Goal: Information Seeking & Learning: Learn about a topic

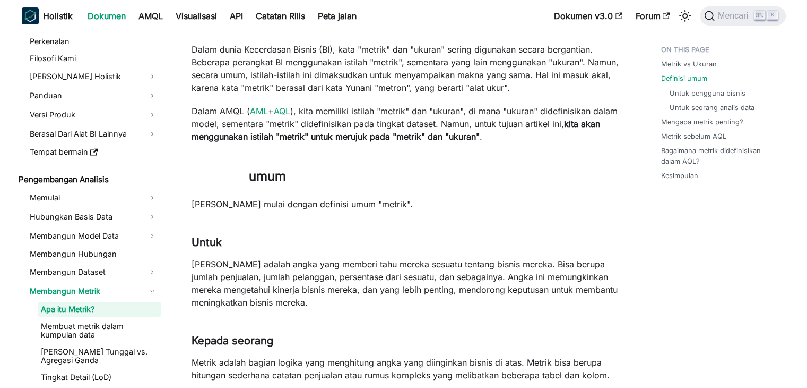
scroll to position [265, 0]
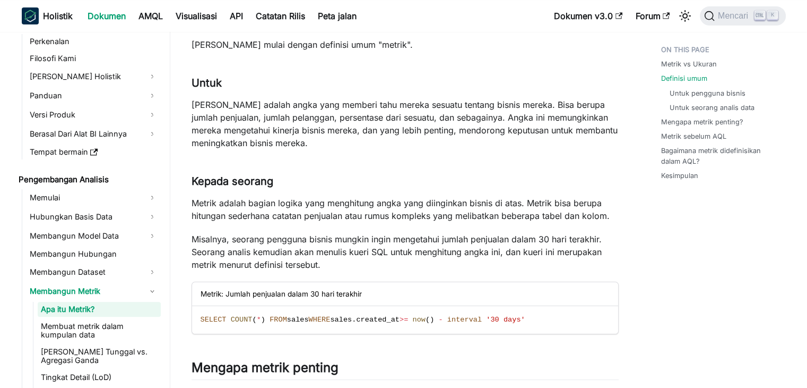
scroll to position [319, 0]
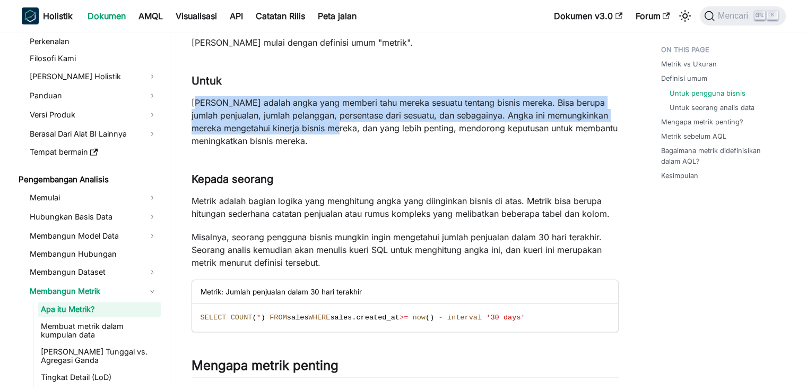
drag, startPoint x: 196, startPoint y: 101, endPoint x: 333, endPoint y: 130, distance: 139.8
click at [333, 130] on font "[PERSON_NAME] adalah angka yang memberi tahu mereka sesuatu tentang bisnis mere…" at bounding box center [405, 121] width 426 height 49
click at [335, 134] on p "[PERSON_NAME] adalah angka yang memberi tahu mereka sesuatu tentang bisnis mere…" at bounding box center [405, 121] width 427 height 51
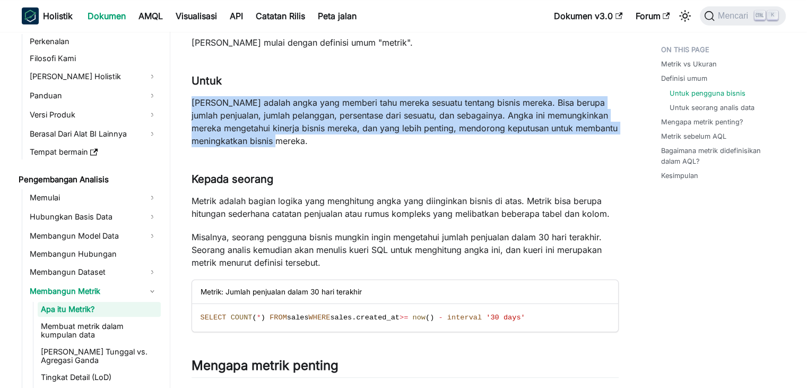
drag, startPoint x: 193, startPoint y: 100, endPoint x: 322, endPoint y: 144, distance: 135.8
click at [322, 144] on p "[PERSON_NAME] adalah angka yang memberi tahu mereka sesuatu tentang bisnis mere…" at bounding box center [405, 121] width 427 height 51
copy font "[PERSON_NAME] adalah angka yang memberi tahu mereka sesuatu tentang bisnis mere…"
